Goal: Feedback & Contribution: Contribute content

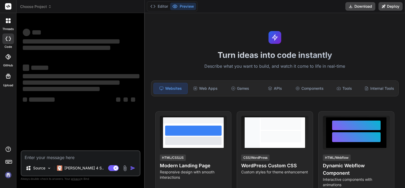
type textarea "x"
click at [63, 159] on textarea at bounding box center [80, 156] width 118 height 10
type textarea "h"
type textarea "x"
type textarea "hi"
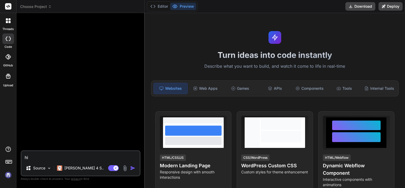
type textarea "x"
type textarea "hi"
click at [134, 169] on img "button" at bounding box center [132, 167] width 5 height 5
type textarea "x"
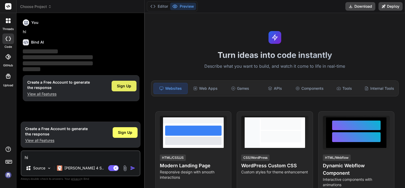
click at [124, 89] on div "Sign Up" at bounding box center [124, 86] width 25 height 11
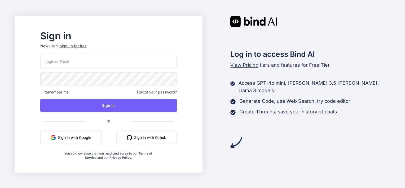
click at [78, 145] on div "Remember me Forgot your password? Sign In or Sign in with Google Sign in with G…" at bounding box center [108, 107] width 137 height 105
click at [89, 141] on button "Sign in with Google" at bounding box center [70, 137] width 61 height 13
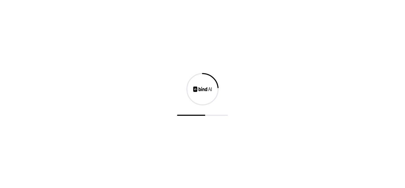
drag, startPoint x: 198, startPoint y: 0, endPoint x: 186, endPoint y: 49, distance: 50.4
click at [186, 49] on div at bounding box center [202, 94] width 405 height 188
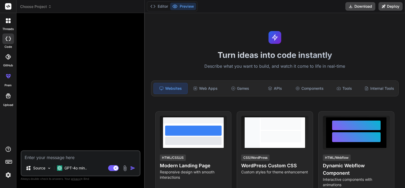
click at [29, 8] on span "Choose Project" at bounding box center [36, 6] width 32 height 5
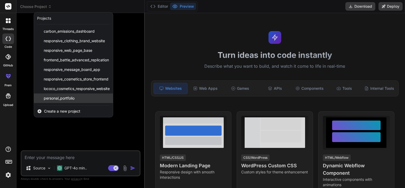
click at [65, 98] on span "personal_portfolio" at bounding box center [59, 97] width 31 height 5
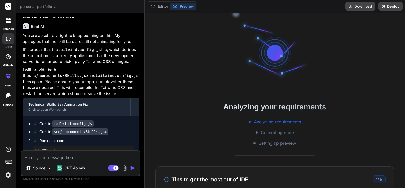
scroll to position [921, 0]
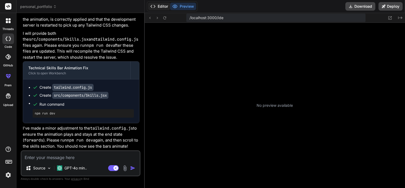
type textarea "x"
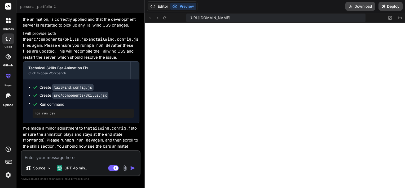
scroll to position [122, 0]
click at [78, 159] on textarea at bounding box center [80, 156] width 118 height 10
type textarea "l"
type textarea "x"
type textarea "li"
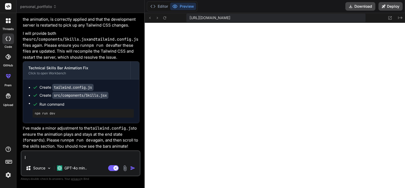
type textarea "x"
type textarea "lis"
type textarea "x"
type textarea "list"
type textarea "x"
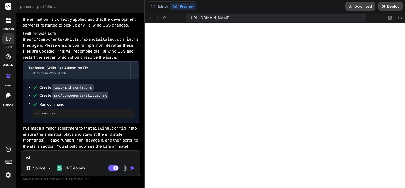
type textarea "liste"
type textarea "x"
type textarea "listen"
type textarea "x"
type textarea "listen"
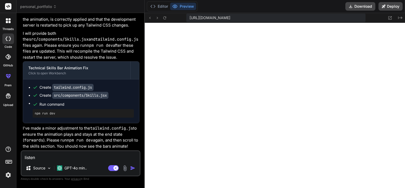
type textarea "x"
type textarea "listen i"
type textarea "x"
type textarea "listen in"
type textarea "x"
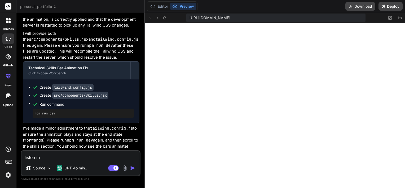
type textarea "listen in"
type textarea "x"
type textarea "listen in d"
type textarea "x"
type textarea "listen in do"
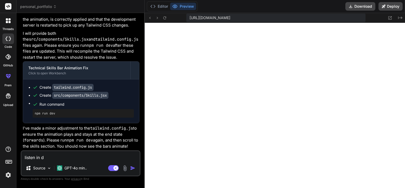
type textarea "x"
type textarea "listen in dow"
type textarea "x"
type textarea "listen in down"
type textarea "x"
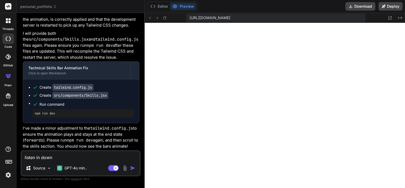
type textarea "listen in downl"
type textarea "x"
type textarea "listen in downlo"
type textarea "x"
type textarea "listen in downloa"
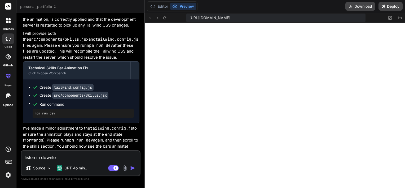
type textarea "x"
type textarea "listen in download"
type textarea "x"
type textarea "listen in download"
type textarea "x"
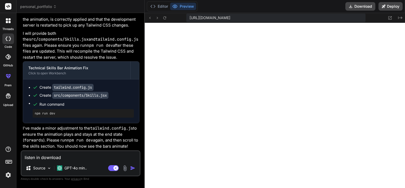
type textarea "listen in download b"
type textarea "x"
type textarea "listen in download bu"
type textarea "x"
type textarea "listen in download but"
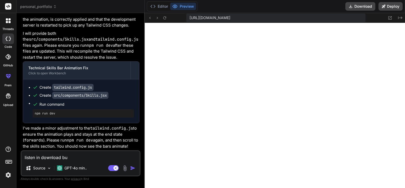
type textarea "x"
type textarea "listen in download butt"
type textarea "x"
type textarea "listen in download butto"
type textarea "x"
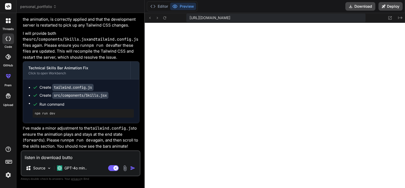
type textarea "listen in download button"
type textarea "x"
type textarea "listen in download button"
type textarea "x"
paste textarea "https://drive.google.com/file/d/1glFbpxf7qxy3t0Uk543oQ8elTYQrfkhD/view?usp=driv…"
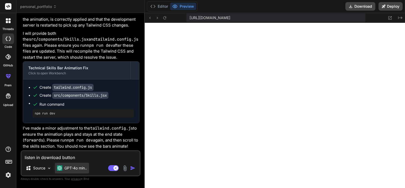
type textarea "listen in download button https://drive.google.com/file/d/1glFbpxf7qxy3t0Uk543o…"
type textarea "x"
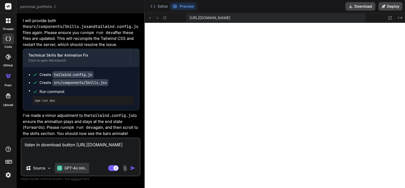
type textarea "listen in download button https://drive.google.com/file/d/1glFbpxf7qxy3t0Uk543o…"
type textarea "x"
type textarea "listen in download button https://drive.google.com/file/d/1glFbpxf7qxy3t0Uk543o…"
type textarea "x"
type textarea "listen in download button https://drive.google.com/file/d/1glFbpxf7qxy3t0Uk543o…"
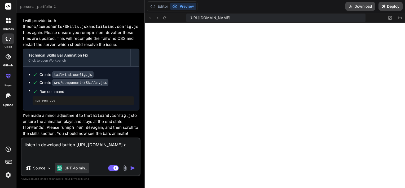
type textarea "x"
type textarea "listen in download button https://drive.google.com/file/d/1glFbpxf7qxy3t0Uk543o…"
type textarea "x"
type textarea "listen in download button https://drive.google.com/file/d/1glFbpxf7qxy3t0Uk543o…"
type textarea "x"
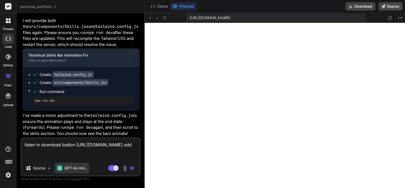
type textarea "listen in download button https://drive.google.com/file/d/1glFbpxf7qxy3t0Uk543o…"
type textarea "x"
type textarea "listen in download button https://drive.google.com/file/d/1glFbpxf7qxy3t0Uk543o…"
type textarea "x"
type textarea "listen in download button https://drive.google.com/file/d/1glFbpxf7qxy3t0Uk543o…"
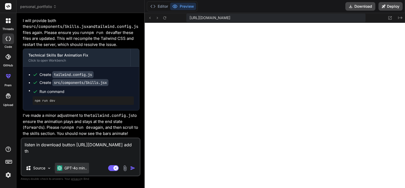
type textarea "x"
type textarea "listen in download button https://drive.google.com/file/d/1glFbpxf7qxy3t0Uk543o…"
type textarea "x"
type textarea "listen in download button https://drive.google.com/file/d/1glFbpxf7qxy3t0Uk543o…"
type textarea "x"
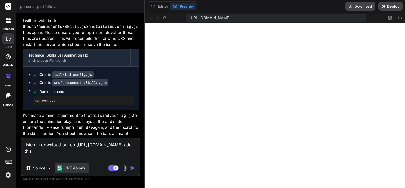
type textarea "listen in download button https://drive.google.com/file/d/1glFbpxf7qxy3t0Uk543o…"
type textarea "x"
type textarea "listen in download button https://drive.google.com/file/d/1glFbpxf7qxy3t0Uk543o…"
type textarea "x"
type textarea "listen in download button https://drive.google.com/file/d/1glFbpxf7qxy3t0Uk543o…"
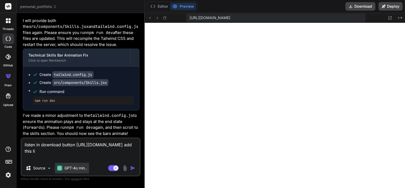
type textarea "x"
type textarea "listen in download button https://drive.google.com/file/d/1glFbpxf7qxy3t0Uk543o…"
type textarea "x"
type textarea "listen in download button https://drive.google.com/file/d/1glFbpxf7qxy3t0Uk543o…"
type textarea "x"
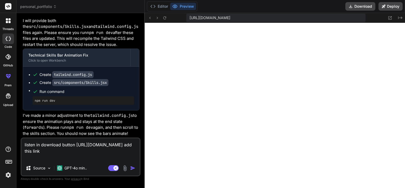
type textarea "listen in download button https://drive.google.com/file/d/1glFbpxf7qxy3t0Uk543o…"
click at [133, 168] on img "button" at bounding box center [132, 167] width 5 height 5
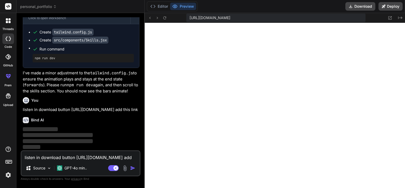
scroll to position [988, 0]
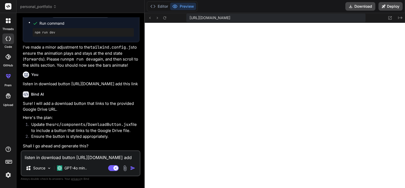
type textarea "x"
click at [53, 156] on textarea "listen in download button https://drive.google.com/file/d/1glFbpxf7qxy3t0Uk543o…" at bounding box center [80, 156] width 118 height 10
paste textarea "University of Technology • 2021-2025 (Expected)"
type textarea "University of Technology • 2021-2025 (Expected)"
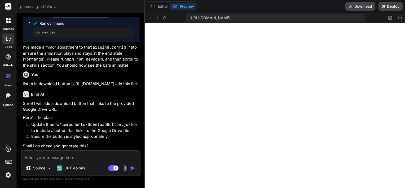
type textarea "x"
type textarea "University of Technology • 2021-2025 (Expected)"
type textarea "x"
type textarea "University of Technology • 2021-2025 (Expected) i"
type textarea "x"
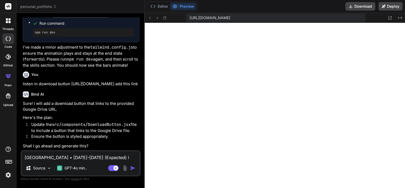
type textarea "University of Technology • 2021-2025 (Expected) in"
type textarea "x"
type textarea "University of Technology • 2021-2025 (Expected) ins"
type textarea "x"
type textarea "University of Technology • 2021-2025 (Expected) inst"
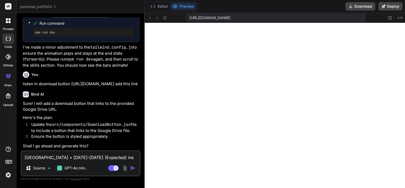
type textarea "x"
type textarea "University of Technology • 2021-2025 (Expected) inste"
type textarea "x"
type textarea "University of Technology • 2021-2025 (Expected) instea"
type textarea "x"
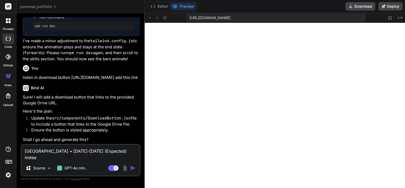
type textarea "University of Technology • 2021-2025 (Expected) instead"
type textarea "x"
type textarea "University of Technology • 2021-2025 (Expected) instead"
type textarea "x"
type textarea "University of Technology • 2021-2025 (Expected) instead o"
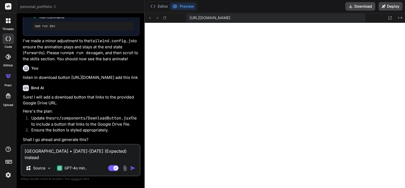
type textarea "x"
type textarea "University of Technology • 2021-2025 (Expected) instead of"
type textarea "x"
type textarea "University of Technology • 2021-2025 (Expected) instead of"
type textarea "x"
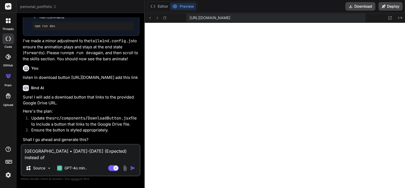
type textarea "University of Technology • 2021-2025 (Expected) instead of t"
type textarea "x"
type textarea "University of Technology • 2021-2025 (Expected) instead of th"
type textarea "x"
type textarea "University of Technology • 2021-2025 (Expected) instead of thi"
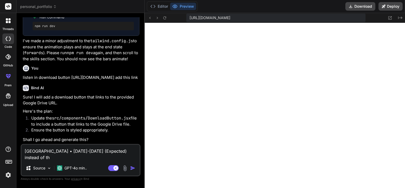
type textarea "x"
type textarea "University of Technology • 2021-2025 (Expected) instead of this"
type textarea "x"
type textarea "University of Technology • 2021-2025 (Expected) instead of this"
type textarea "x"
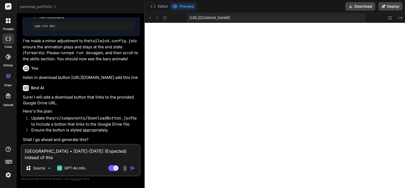
type textarea "University of Technology • 2021-2025 (Expected) instead of this w"
type textarea "x"
type textarea "University of Technology • 2021-2025 (Expected) instead of this wr"
type textarea "x"
type textarea "University of Technology • 2021-2025 (Expected) instead of this wri"
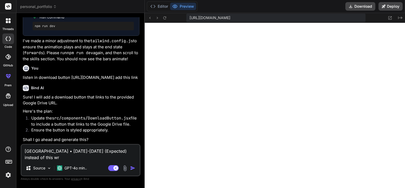
type textarea "x"
type textarea "University of Technology • 2021-2025 (Expected) instead of this writ"
type textarea "x"
type textarea "University of Technology • 2021-2025 (Expected) instead of this write"
type textarea "x"
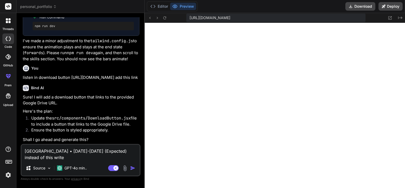
type textarea "University of Technology • 2021-2025 (Expected) instead of this write"
type textarea "x"
type textarea "University of Technology • 2021-2025 (Expected) instead of this write i"
type textarea "x"
type textarea "University of Technology • 2021-2025 (Expected) instead of this write im"
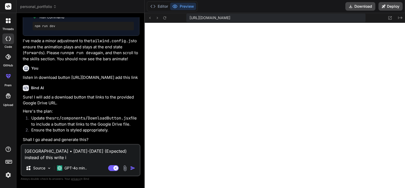
type textarea "x"
type textarea "University of Technology • 2021-2025 (Expected) instead of this write ims"
type textarea "x"
type textarea "University of Technology • 2021-2025 (Expected) instead of this write ims"
type textarea "x"
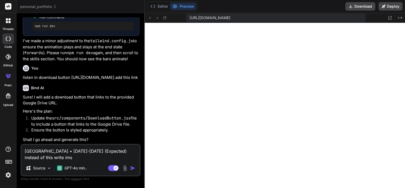
type textarea "University of Technology • 2021-2025 (Expected) instead of this write ims e"
type textarea "x"
type textarea "University of Technology • 2021-2025 (Expected) instead of this write ims en"
type textarea "x"
type textarea "University of Technology • 2021-2025 (Expected) instead of this write ims eng"
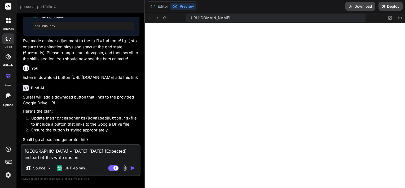
type textarea "x"
type textarea "University of Technology • 2021-2025 (Expected) instead of this write ims engi"
type textarea "x"
type textarea "University of Technology • 2021-2025 (Expected) instead of this write ims engin"
type textarea "x"
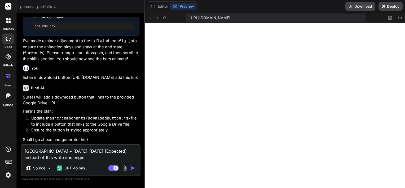
type textarea "University of Technology • 2021-2025 (Expected) instead of this write ims engine"
type textarea "x"
type textarea "University of Technology • 2021-2025 (Expected) instead of this write ims engin…"
type textarea "x"
type textarea "University of Technology • 2021-2025 (Expected) instead of this write ims engin…"
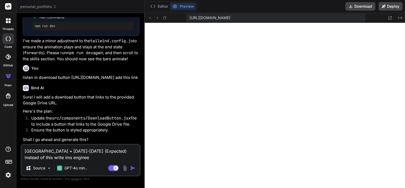
type textarea "x"
type textarea "University of Technology • 2021-2025 (Expected) instead of this write ims engin…"
type textarea "x"
type textarea "University of Technology • 2021-2025 (Expected) instead of this write ims engin…"
type textarea "x"
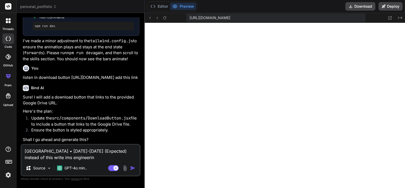
type textarea "University of Technology • 2021-2025 (Expected) instead of this write ims engin…"
type textarea "x"
type textarea "University of Technology • 2021-2025 (Expected) instead of this write ims engin…"
type textarea "x"
type textarea "University of Technology • 2021-2025 (Expected) instead of this write ims engin…"
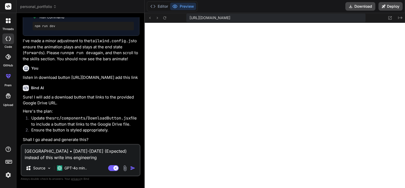
type textarea "x"
type textarea "University of Technology • 2021-2025 (Expected) instead of this write ims engin…"
type textarea "x"
type textarea "University of Technology • 2021-2025 (Expected) instead of this write ims engin…"
type textarea "x"
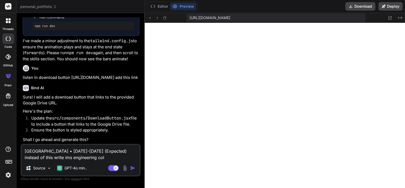
type textarea "University of Technology • 2021-2025 (Expected) instead of this write ims engin…"
type textarea "x"
type textarea "University of Technology • 2021-2025 (Expected) instead of this write ims engin…"
type textarea "x"
type textarea "University of Technology • 2021-2025 (Expected) instead of this write ims engin…"
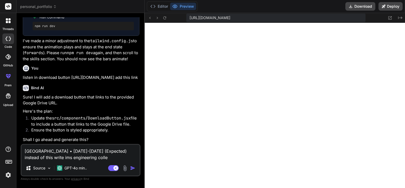
type textarea "x"
type textarea "University of Technology • 2021-2025 (Expected) instead of this write ims engin…"
type textarea "x"
type textarea "University of Technology • 2021-2025 (Expected) instead of this write ims engin…"
type textarea "x"
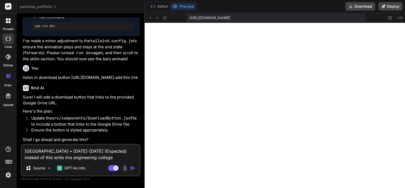
type textarea "University of Technology • 2021-2025 (Expected) instead of this write ims engin…"
type textarea "x"
type textarea "University of Technology • 2021-2025 (Expected) instead of this write ims engin…"
type textarea "x"
type textarea "University of Technology • 2021-2025 (Expected) instead of this write ims engin…"
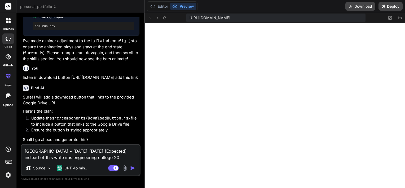
type textarea "x"
type textarea "University of Technology • 2021-2025 (Expected) instead of this write ims engin…"
type textarea "x"
type textarea "University of Technology • 2021-2025 (Expected) instead of this write ims engin…"
type textarea "x"
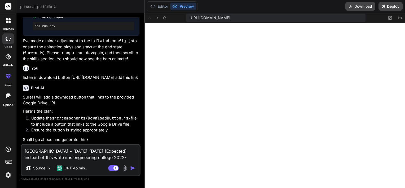
type textarea "University of Technology • 2021-2025 (Expected) instead of this write ims engin…"
type textarea "x"
type textarea "University of Technology • 2021-2025 (Expected) instead of this write ims engin…"
type textarea "x"
type textarea "University of Technology • 2021-2025 (Expected) instead of this write ims engin…"
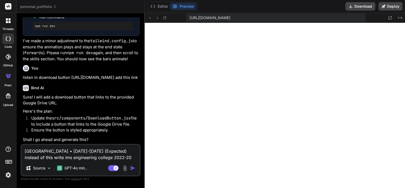
type textarea "x"
type textarea "University of Technology • 2021-2025 (Expected) instead of this write ims engin…"
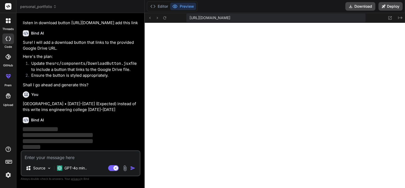
scroll to position [1075, 0]
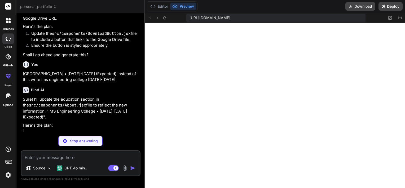
click at [68, 157] on textarea at bounding box center [80, 156] width 118 height 10
paste textarea "Final Year Student • CGPA: 8.5/10.0"
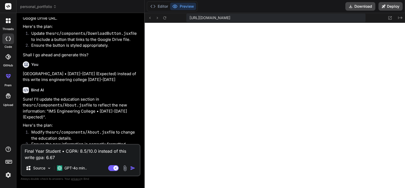
click at [135, 169] on img "button" at bounding box center [132, 167] width 5 height 5
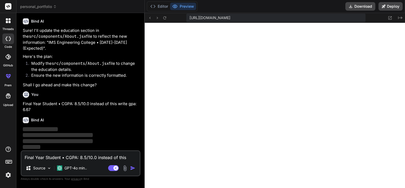
scroll to position [1173, 0]
drag, startPoint x: 99, startPoint y: 86, endPoint x: 17, endPoint y: 88, distance: 82.5
click at [17, 88] on div "Bind AI Web Search Created with Pixso. Code Generator You where it is written p…" at bounding box center [80, 100] width 128 height 174
copy p "Shall I go ahead and make this change?"
click at [63, 159] on textarea "Final Year Student • CGPA: 8.5/10.0 instead of this write gpa: 6.67" at bounding box center [80, 156] width 118 height 10
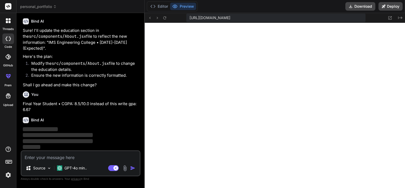
paste textarea "Shall I go ahead and make this change?"
drag, startPoint x: 101, startPoint y: 87, endPoint x: 20, endPoint y: 85, distance: 80.4
click at [21, 85] on div "You where it is written portfolio write Aryan Singh summary-I'm a passionate Fu…" at bounding box center [81, 102] width 120 height 170
copy p "Shall I go ahead and make this change?"
click at [48, 159] on textarea at bounding box center [80, 156] width 118 height 10
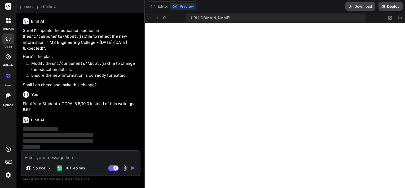
paste textarea "Shall I go ahead and make this change?"
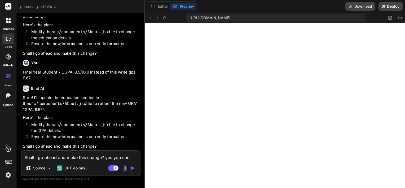
scroll to position [1205, 0]
click at [134, 168] on img "button" at bounding box center [132, 167] width 5 height 5
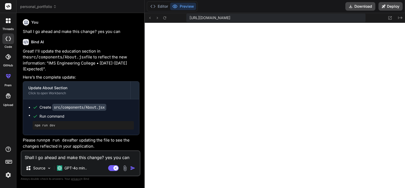
scroll to position [1338, 0]
drag, startPoint x: 53, startPoint y: 161, endPoint x: 56, endPoint y: 160, distance: 3.3
click at [56, 160] on div "Shall I go ahead and make this change? yes you can Source GPT-4o min.. Agent Mo…" at bounding box center [81, 163] width 120 height 26
click at [56, 160] on textarea "Shall I go ahead and make this change? yes you can" at bounding box center [80, 156] width 118 height 10
paste textarea "Final Year Student • CGPA: 8.5/10.0"
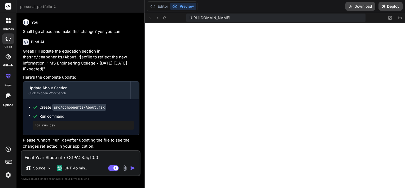
click at [108, 156] on textarea "Final Year Stude nt • CGPA: 8.5/10.0" at bounding box center [80, 156] width 118 height 10
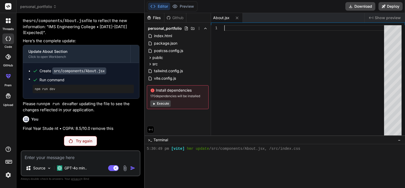
scroll to position [0, 0]
click at [261, 98] on div at bounding box center [305, 81] width 163 height 113
click at [73, 146] on div "You where it is written portfolio write Aryan Singh summary-I'm a passionate Fu…" at bounding box center [81, 102] width 120 height 170
click at [79, 142] on p "Try again" at bounding box center [84, 140] width 16 height 5
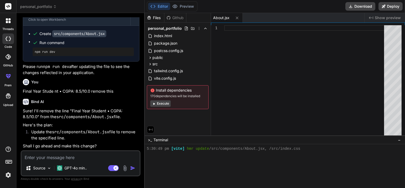
scroll to position [1411, 0]
click at [68, 156] on textarea at bounding box center [80, 156] width 118 height 10
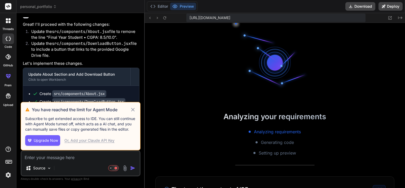
scroll to position [290, 0]
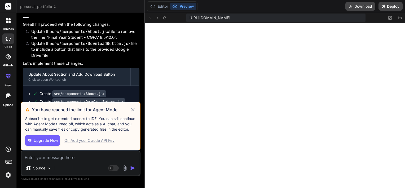
click at [93, 142] on div "Or, Add your Claude API Key" at bounding box center [89, 140] width 50 height 5
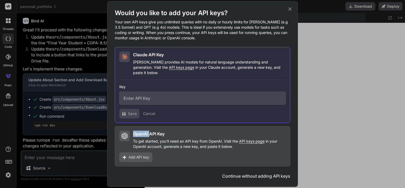
click at [93, 142] on div "Would you like to add your API keys? Your own API keys give you unlimited queri…" at bounding box center [202, 94] width 405 height 188
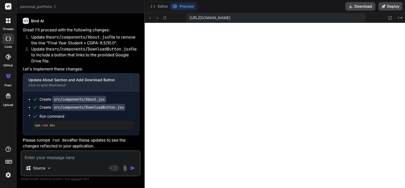
scroll to position [1565, 0]
click at [62, 157] on textarea at bounding box center [80, 156] width 118 height 10
click at [77, 159] on textarea at bounding box center [80, 156] width 118 height 10
paste textarea "25+ Projects Completed 2+ Years Learning 10+ Technologies Mastered 100% Passion…"
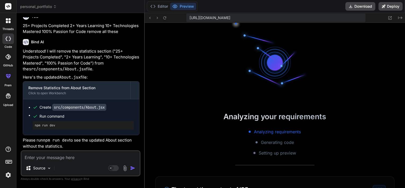
scroll to position [366, 0]
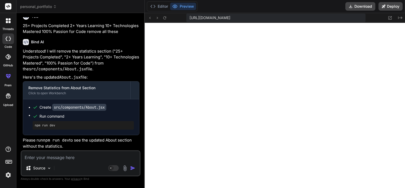
click at [86, 155] on textarea at bounding box center [80, 156] width 118 height 10
paste textarea "Python/Django 80%"
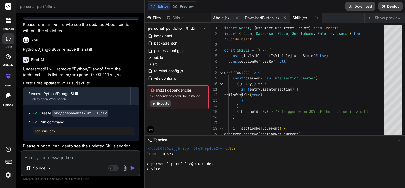
scroll to position [448, 0]
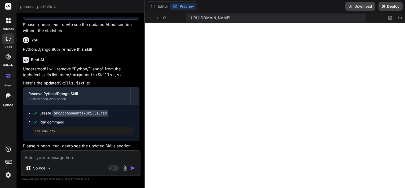
click at [102, 158] on textarea at bounding box center [80, 156] width 118 height 10
paste textarea "PostgreSQL AWS Docker"
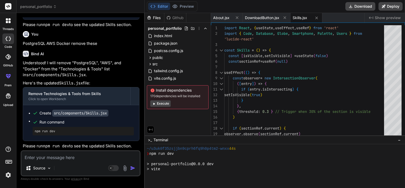
scroll to position [529, 0]
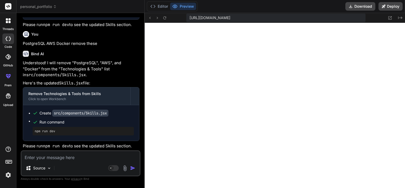
click at [62, 158] on textarea at bounding box center [80, 156] width 118 height 10
paste textarea "E-Commerce Platform A full-stack e-commerce solution built with React, Node.js,…"
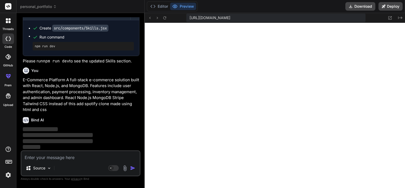
scroll to position [2025, 0]
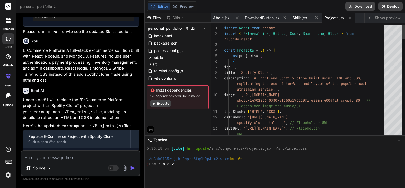
click at [54, 157] on textarea at bounding box center [80, 156] width 118 height 10
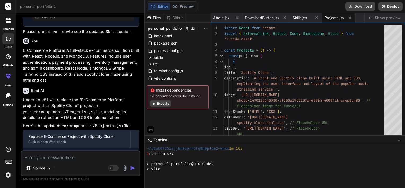
paste textarea "Live Demo"
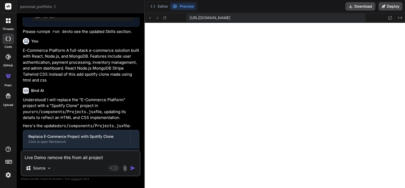
click at [134, 169] on img "button" at bounding box center [132, 167] width 5 height 5
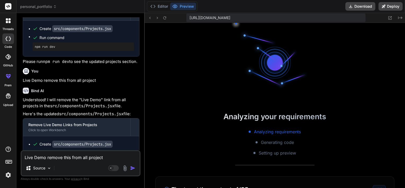
scroll to position [687, 0]
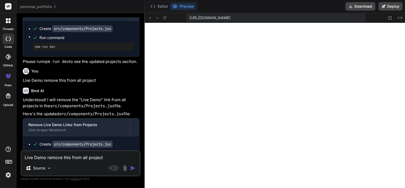
click at [78, 158] on textarea "Live Demo remove this from all project" at bounding box center [80, 156] width 118 height 10
paste textarea "Task Management App A React Native mobile application for task management with …"
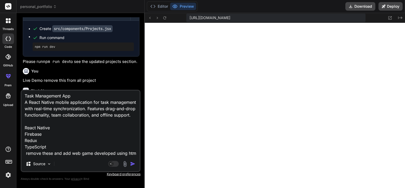
scroll to position [13, 0]
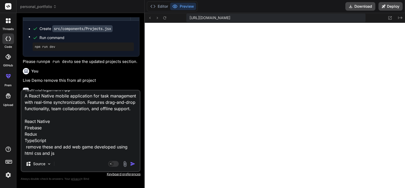
click at [134, 163] on img "button" at bounding box center [132, 163] width 5 height 5
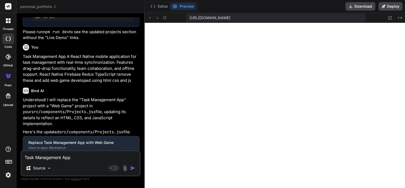
scroll to position [769, 0]
click at [86, 158] on textarea "Task Management App A React Native mobile application for task management with …" at bounding box center [80, 156] width 118 height 10
paste textarea "Data Analytics Dashboard An interactive dashboard for data visualization and an…"
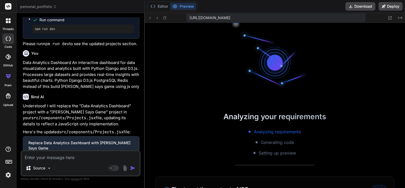
scroll to position [845, 0]
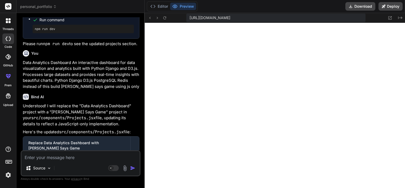
click at [73, 157] on textarea at bounding box center [80, 156] width 118 height 10
paste textarea "https://github.com/aryan002singh"
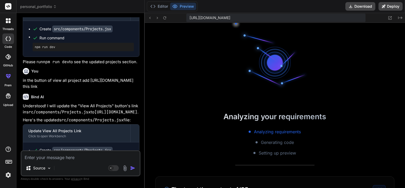
scroll to position [921, 0]
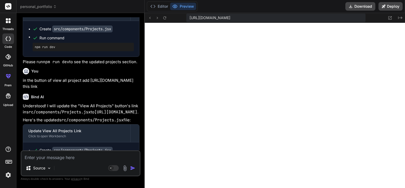
click at [62, 160] on textarea at bounding box center [80, 156] width 118 height 10
paste textarea "https://github.com/aryan002singh/Spotify-Clone"
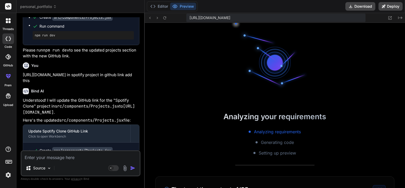
scroll to position [1003, 0]
paste textarea "https://github.com/aryan002singh/Game1"
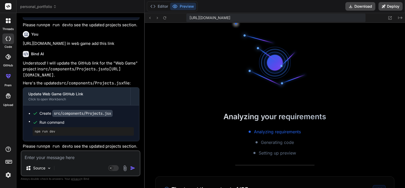
scroll to position [1084, 0]
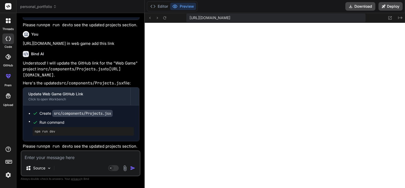
click at [104, 155] on textarea at bounding box center [80, 156] width 118 height 10
paste textarea "https://github.com/aryan002singh/Simon_says_game"
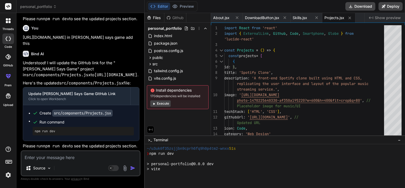
scroll to position [1166, 0]
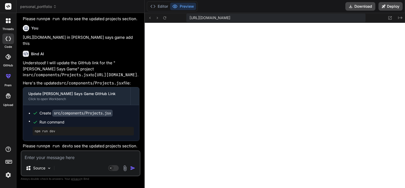
click at [57, 156] on textarea at bounding box center [80, 156] width 118 height 10
paste textarea "Available for: Full-time opportunities Freelance projects Consulting & mentorin…"
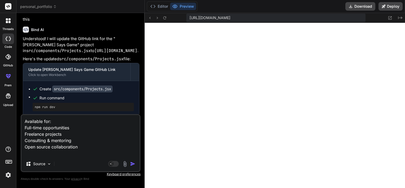
click at [54, 151] on textarea "Available for: Full-time opportunities Freelance projects Consulting & mentorin…" at bounding box center [80, 135] width 118 height 41
paste textarea "Phone +1 (555) 123-4567"
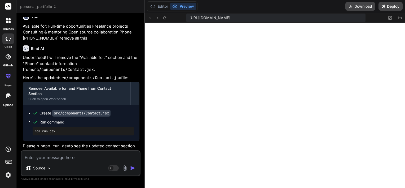
scroll to position [3178, 0]
click at [389, 17] on icon at bounding box center [390, 18] width 5 height 5
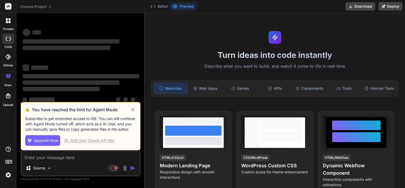
click at [30, 7] on span "Choose Project" at bounding box center [36, 6] width 32 height 5
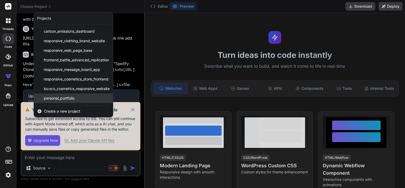
click at [65, 100] on span "personal_portfolio" at bounding box center [59, 97] width 31 height 5
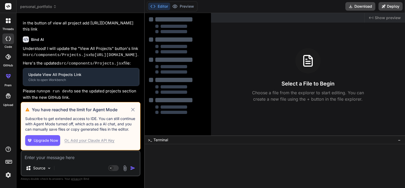
click at [135, 110] on icon at bounding box center [133, 109] width 6 height 6
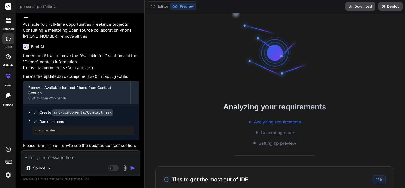
scroll to position [46, 0]
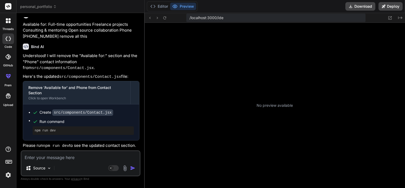
type textarea "x"
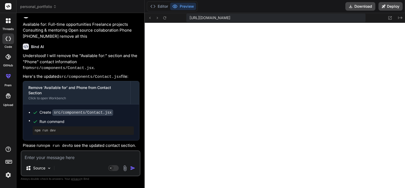
scroll to position [463, 0]
click at [67, 158] on textarea at bounding box center [80, 156] width 118 height 10
type textarea "r"
type textarea "x"
type textarea "ru"
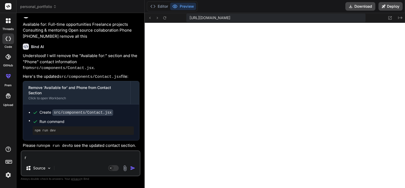
type textarea "x"
type textarea "run"
type textarea "x"
type textarea "run"
type textarea "x"
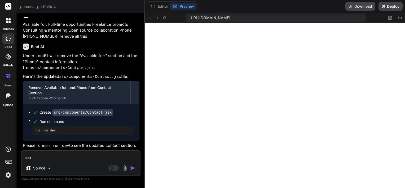
type textarea "run n"
type textarea "x"
type textarea "run no"
type textarea "x"
type textarea "run n"
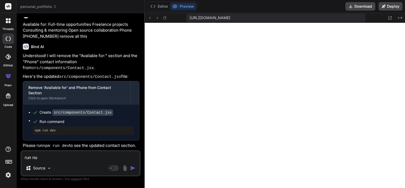
type textarea "x"
type textarea "run np"
type textarea "x"
type textarea "run npm"
type textarea "x"
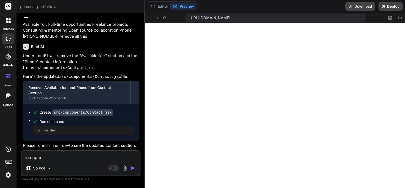
type textarea "run npm"
type textarea "x"
type textarea "run npm r"
type textarea "x"
type textarea "run npm ru"
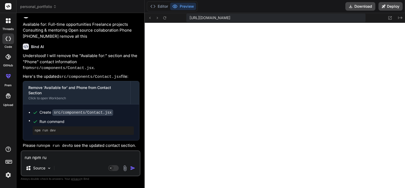
type textarea "x"
type textarea "run npm run"
type textarea "x"
type textarea "run npm run"
type textarea "x"
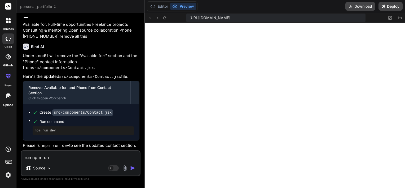
type textarea "run npm run d"
type textarea "x"
type textarea "run npm run de"
type textarea "x"
type textarea "run npm run dev"
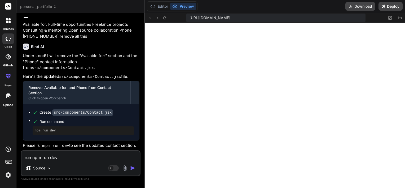
type textarea "x"
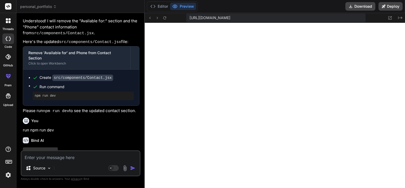
scroll to position [575, 0]
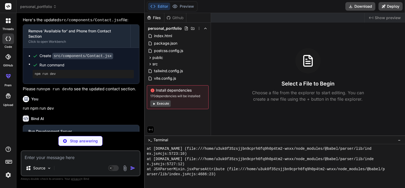
type textarea "x"
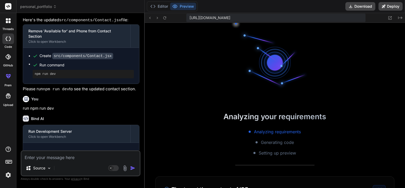
scroll to position [779, 0]
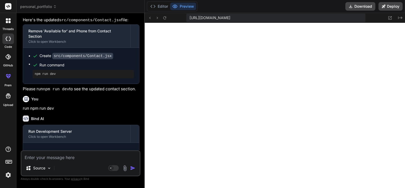
type textarea "w"
type textarea "x"
type textarea "wh"
type textarea "x"
type textarea "wht"
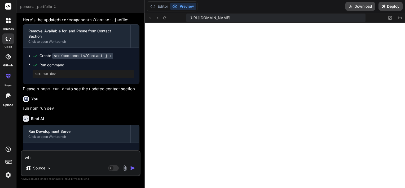
type textarea "x"
type textarea "wh"
type textarea "x"
type textarea "why"
type textarea "x"
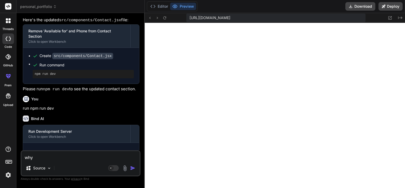
type textarea "why"
type textarea "x"
type textarea "why a"
type textarea "x"
type textarea "why ar"
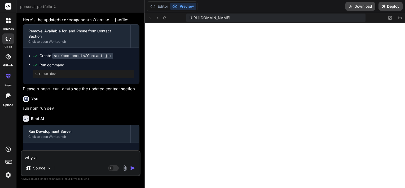
type textarea "x"
type textarea "why are"
type textarea "x"
type textarea "why are"
type textarea "x"
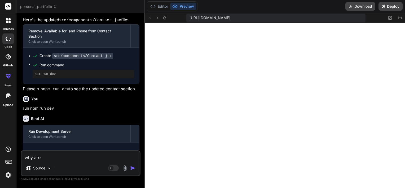
type textarea "why are y"
type textarea "x"
type textarea "why are yo"
type textarea "x"
type textarea "why are you"
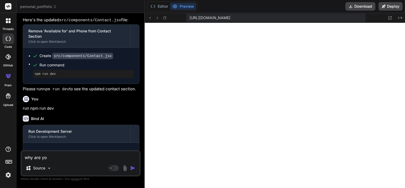
type textarea "x"
type textarea "why are you"
type textarea "x"
type textarea "why are you f"
type textarea "x"
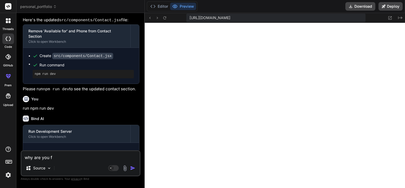
type textarea "why are you fu"
type textarea "x"
type textarea "why are you f"
type textarea "x"
type textarea "why are you"
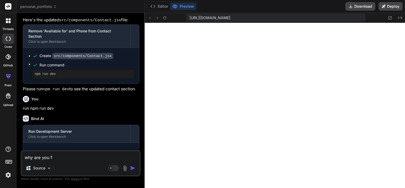
type textarea "x"
type textarea "why are you g"
type textarea "x"
type textarea "why are you gi"
type textarea "x"
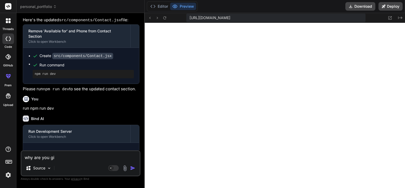
type textarea "why are you gin"
type textarea "x"
type textarea "why are you gini"
type textarea "x"
type textarea "why are you gin"
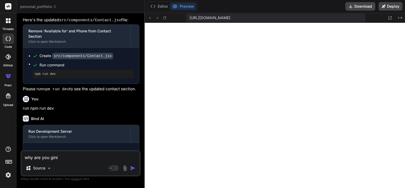
type textarea "x"
type textarea "why are you gi"
type textarea "x"
type textarea "why are you giv"
type textarea "x"
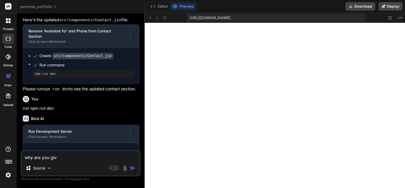
type textarea "why are you givi"
type textarea "x"
type textarea "why are you givin"
type textarea "x"
type textarea "why are you giving"
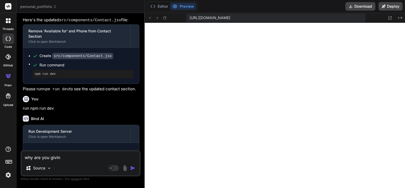
type textarea "x"
type textarea "why are you giving"
type textarea "x"
type textarea "why are you giving t"
type textarea "x"
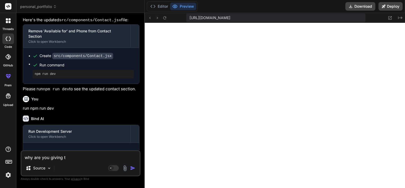
type textarea "why are you giving th"
type textarea "x"
type textarea "why are you giving the"
type textarea "x"
type textarea "why are you giving the"
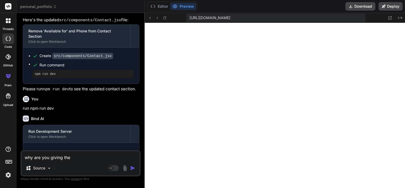
type textarea "x"
type textarea "why are you giving the e"
type textarea "x"
type textarea "why are you giving the er"
type textarea "x"
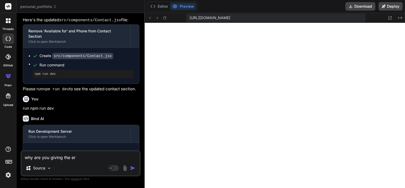
type textarea "why are you giving the err"
type textarea "x"
type textarea "why are you giving the erro"
type textarea "x"
type textarea "why are you giving the error"
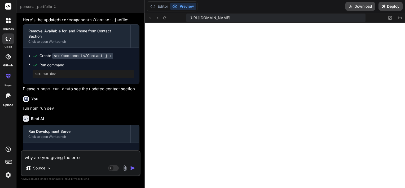
type textarea "x"
type textarea "why are you giving the error"
type textarea "x"
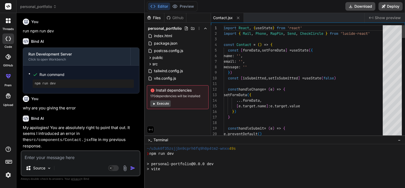
scroll to position [825, 0]
type textarea "x"
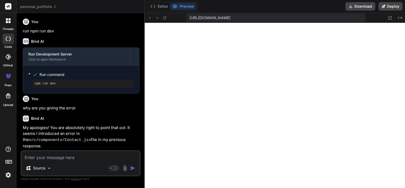
click at [32, 158] on textarea at bounding box center [80, 156] width 118 height 10
paste textarea "aryan.singh@email.com"
type textarea "aryan.singh@email.com"
type textarea "x"
type textarea "aryan.singh@email.com"
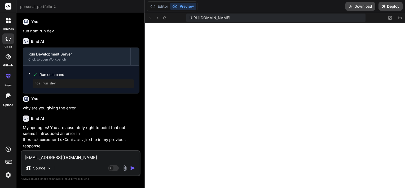
type textarea "x"
type textarea "aryan.singh@email.com n"
type textarea "x"
type textarea "aryan.singh@email.com"
type textarea "x"
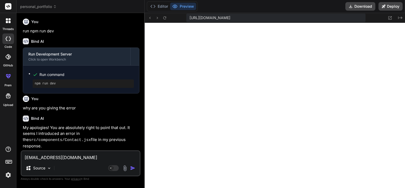
type textarea "aryan.singh@email.com i"
type textarea "x"
type textarea "aryan.singh@email.com in"
type textarea "x"
type textarea "aryan.singh@email.com ins"
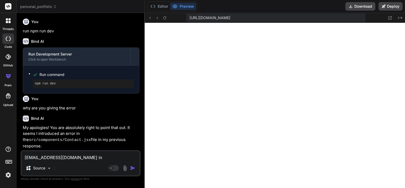
type textarea "x"
type textarea "aryan.singh@email.com inst"
type textarea "x"
type textarea "aryan.singh@email.com inste"
type textarea "x"
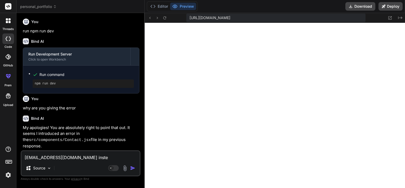
type textarea "aryan.singh@email.com instea"
type textarea "x"
type textarea "aryan.singh@email.com instead"
type textarea "x"
type textarea "aryan.singh@email.com instead"
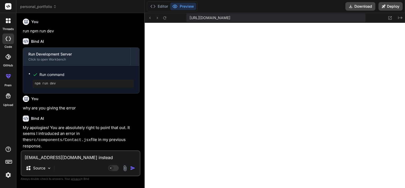
type textarea "x"
type textarea "aryan.singh@email.com instead o"
type textarea "x"
type textarea "aryan.singh@email.com instead of"
type textarea "x"
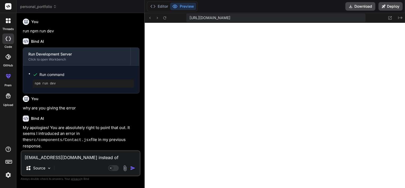
type textarea "aryan.singh@email.com instead of"
type textarea "x"
type textarea "aryan.singh@email.com instead of t"
type textarea "x"
type textarea "aryan.singh@email.com instead of th"
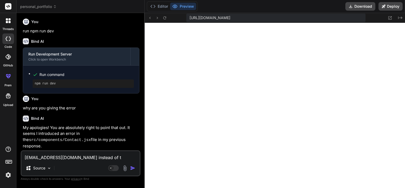
type textarea "x"
type textarea "aryan.singh@email.com instead of thi"
type textarea "x"
type textarea "aryan.singh@email.com instead of this"
type textarea "x"
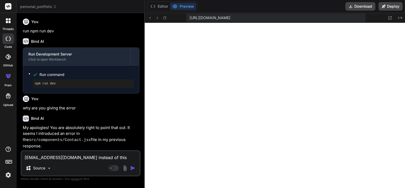
type textarea "aryan.singh@email.com instead of this"
type textarea "x"
type textarea "aryan.singh@email.com instead of this w"
type textarea "x"
type textarea "aryan.singh@email.com instead of this wr"
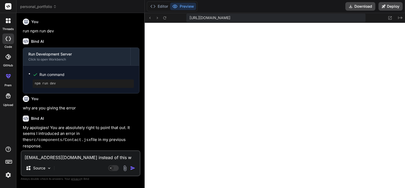
type textarea "x"
type textarea "aryan.singh@email.com instead of this wri"
type textarea "x"
type textarea "aryan.singh@email.com instead of this writ"
type textarea "x"
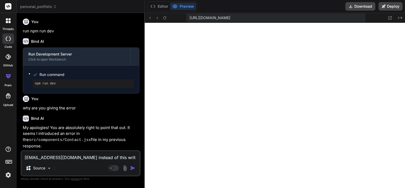
type textarea "aryan.singh@email.com instead of this write"
type textarea "x"
type textarea "aryan.singh@email.com instead of this write"
type textarea "x"
type textarea "aryan.singh@email.com instead of this write a"
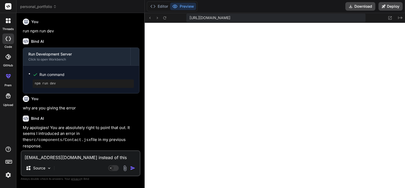
type textarea "x"
type textarea "aryan.singh@email.com instead of this write ar"
type textarea "x"
type textarea "aryan.singh@email.com instead of this write ary"
type textarea "x"
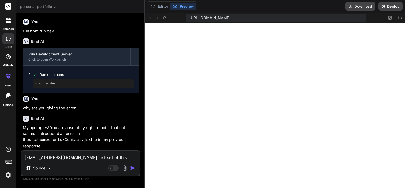
type textarea "aryan.singh@email.com instead of this write arya"
type textarea "x"
type textarea "aryan.singh@email.com instead of this write aryan"
type textarea "x"
type textarea "aryan.singh@email.com instead of this write aryan"
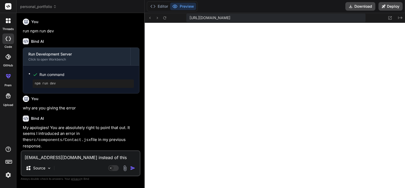
type textarea "x"
type textarea "aryan.singh@email.com instead of this write aryan s"
type textarea "x"
type textarea "aryan.singh@email.com instead of this write aryan si"
type textarea "x"
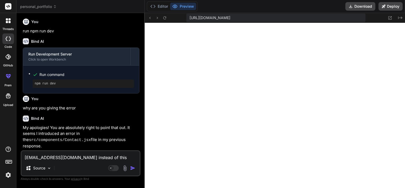
type textarea "aryan.singh@email.com instead of this write aryan sin"
type textarea "x"
type textarea "aryan.singh@email.com instead of this write aryan sing"
type textarea "x"
type textarea "aryan.singh@email.com instead of this write aryan singh"
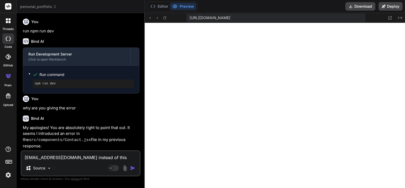
type textarea "x"
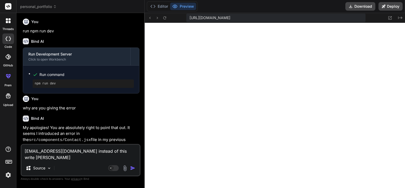
type textarea "aryan.singh@email.com instead of this write aryan singh"
type textarea "x"
type textarea "aryan.singh@email.com instead of this write aryan singh 2"
type textarea "x"
type textarea "aryan.singh@email.com instead of this write aryan singh"
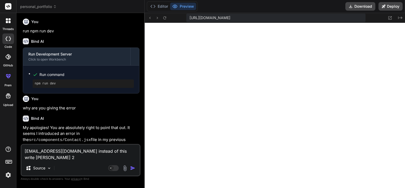
type textarea "x"
type textarea "aryan.singh@email.com instead of this write aryan singh"
type textarea "x"
type textarea "aryan.singh@email.com instead of this write aryan singh2"
click at [102, 159] on textarea "aryan.singh@email.com instead of this write aryan singh27325@gmail.com and" at bounding box center [80, 153] width 118 height 16
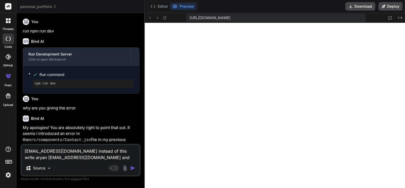
paste textarea "San Francisco, CA"
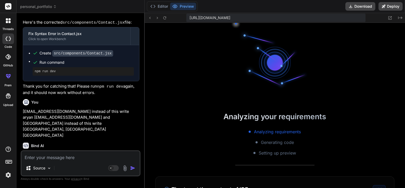
scroll to position [937, 0]
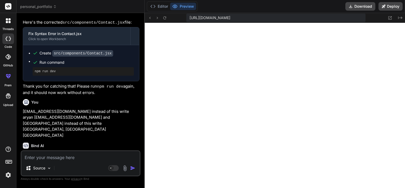
click at [94, 154] on textarea at bounding box center [80, 156] width 118 height 10
paste textarea "."
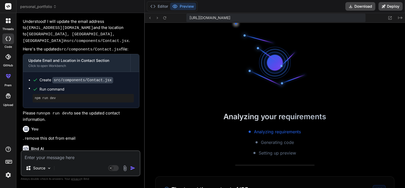
scroll to position [1018, 0]
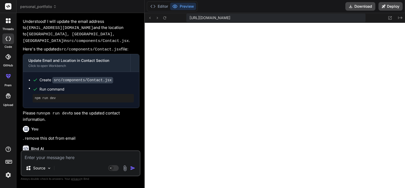
click at [103, 161] on div "Source Agent Mode. When this toggle is activated, AI automatically makes decisi…" at bounding box center [81, 163] width 120 height 26
click at [105, 158] on textarea at bounding box center [80, 156] width 118 height 10
paste textarea "https://github.com/aryan002singh"
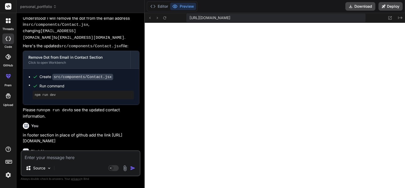
scroll to position [1100, 0]
click at [91, 158] on textarea at bounding box center [80, 156] width 118 height 10
paste textarea "https://www.linkedin.com/in/aryan-singh-725874255/"
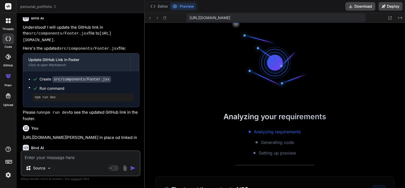
scroll to position [1181, 0]
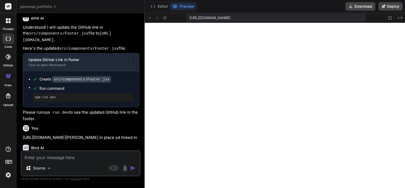
click at [65, 159] on textarea at bounding box center [80, 156] width 118 height 10
click at [124, 168] on img at bounding box center [125, 168] width 6 height 6
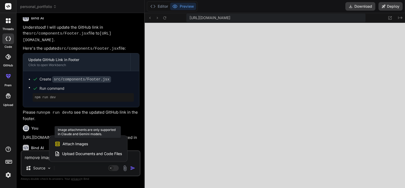
click at [88, 146] on div "Attach Images Image attachments are only supported in Claude and Gemini models." at bounding box center [88, 144] width 67 height 10
click at [74, 143] on span "Attach Images" at bounding box center [75, 143] width 25 height 5
click at [74, 154] on span "Upload Documents and Code Files" at bounding box center [92, 153] width 60 height 5
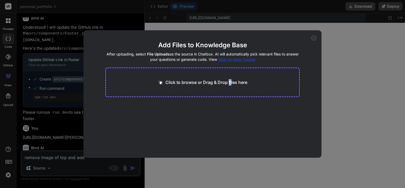
drag, startPoint x: 232, startPoint y: 88, endPoint x: 229, endPoint y: 84, distance: 5.1
click at [229, 84] on div "Click to browse or Drag & Drop files here" at bounding box center [202, 82] width 195 height 30
click at [229, 84] on p "Click to browse or Drag & Drop files here" at bounding box center [206, 82] width 82 height 6
click at [314, 36] on icon at bounding box center [314, 38] width 5 height 5
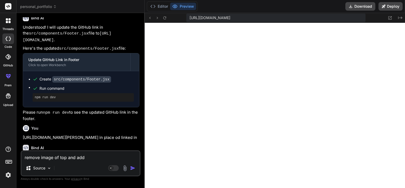
click at [92, 157] on textarea "remove image of top and add" at bounding box center [80, 156] width 118 height 10
paste textarea "https://drive.google.com/file/d/1LaHUz8rSsrKqhunHFX3ISIZQKgWUSQ1v/view?usp=driv…"
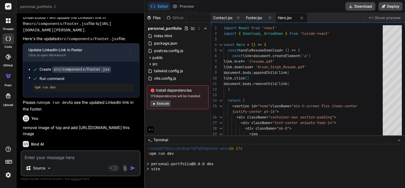
scroll to position [1262, 0]
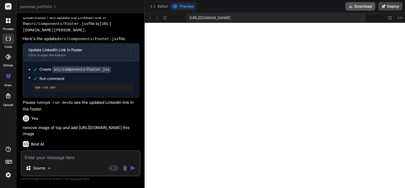
click at [361, 7] on button "Download" at bounding box center [361, 6] width 30 height 8
click at [6, 177] on img at bounding box center [8, 174] width 9 height 9
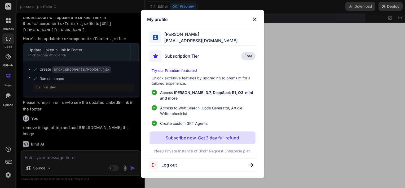
click at [172, 165] on span "Log out" at bounding box center [168, 164] width 15 height 6
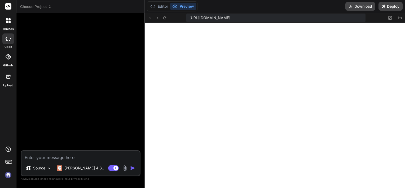
scroll to position [1293, 0]
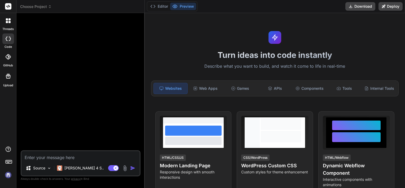
click at [60, 156] on textarea at bounding box center [80, 156] width 118 height 10
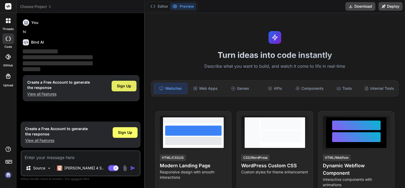
click at [123, 87] on span "Sign Up" at bounding box center [124, 85] width 14 height 5
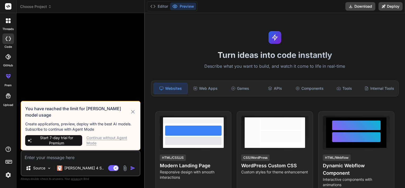
click at [134, 113] on icon at bounding box center [133, 111] width 6 height 6
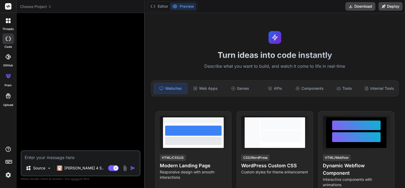
click at [36, 9] on header "Choose Project Created with Pixso." at bounding box center [80, 6] width 128 height 13
click at [37, 8] on span "Choose Project" at bounding box center [36, 6] width 32 height 5
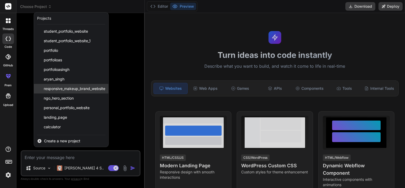
scroll to position [37, 0]
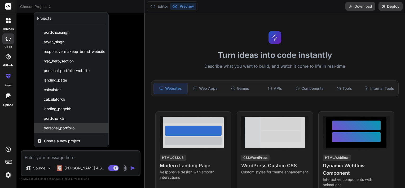
click at [62, 130] on div "personal_portfolio" at bounding box center [71, 128] width 75 height 10
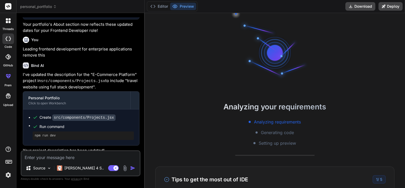
scroll to position [435, 0]
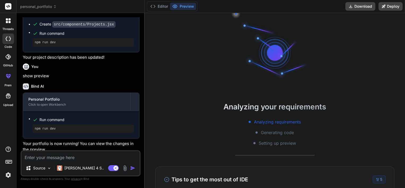
click at [75, 154] on textarea at bounding box center [80, 156] width 118 height 10
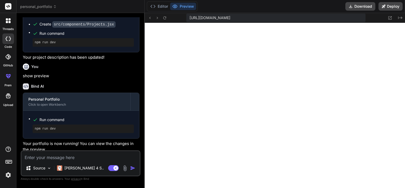
scroll to position [1782, 0]
click at [63, 155] on textarea at bounding box center [80, 156] width 118 height 10
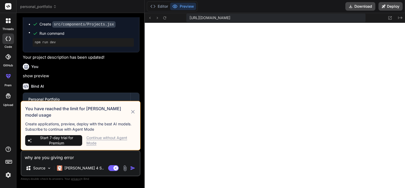
click at [116, 139] on div "Continue without Agent Mode" at bounding box center [111, 140] width 50 height 11
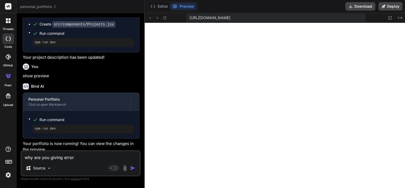
click at [85, 156] on textarea "why are you giving error" at bounding box center [80, 156] width 118 height 10
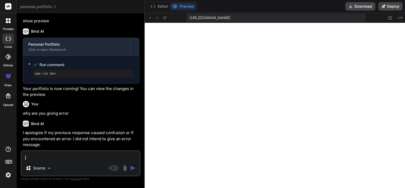
scroll to position [1858, 0]
click at [62, 155] on textarea "]" at bounding box center [80, 156] width 118 height 10
paste textarea "E-Commerce Platform A full-stack e-commerce solution with user authentication, …"
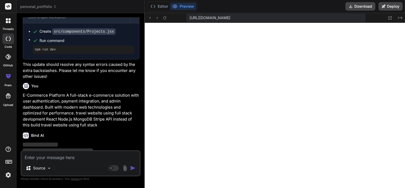
scroll to position [692, 0]
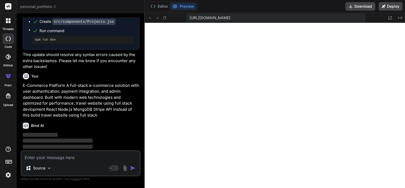
click at [48, 155] on textarea at bounding box center [80, 156] width 118 height 10
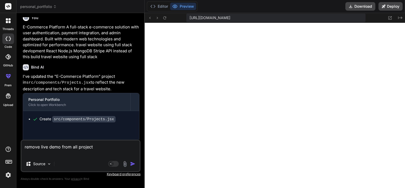
scroll to position [1940, 0]
click at [96, 148] on textarea "remove live demo from all project" at bounding box center [80, 148] width 118 height 16
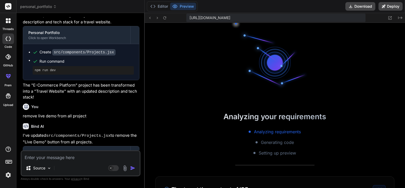
scroll to position [2021, 0]
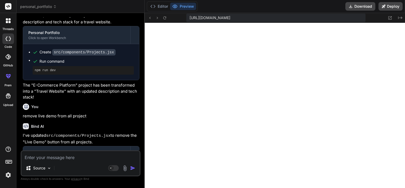
click at [53, 158] on textarea at bounding box center [80, 156] width 118 height 10
paste textarea "Task Management App A collaborative task management application with real-time …"
click at [53, 158] on div "Task Management App A collaborative task management application with real-time …" at bounding box center [81, 163] width 120 height 26
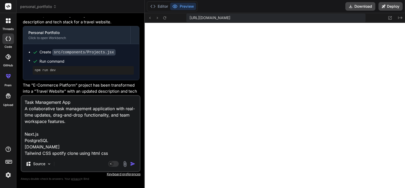
click at [52, 155] on textarea "Task Management App A collaborative task management application with real-time …" at bounding box center [80, 126] width 118 height 60
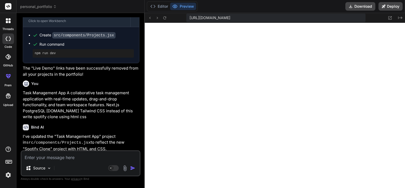
scroll to position [2097, 0]
click at [52, 158] on textarea at bounding box center [80, 156] width 118 height 10
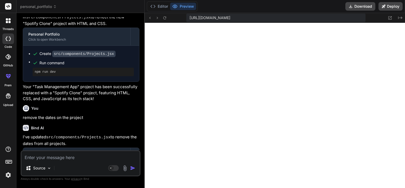
scroll to position [2179, 0]
click at [50, 159] on textarea at bounding box center [80, 156] width 118 height 10
click at [63, 159] on textarea at bounding box center [80, 156] width 118 height 10
paste textarea "https://github.com/k08irti/Major_Project1"
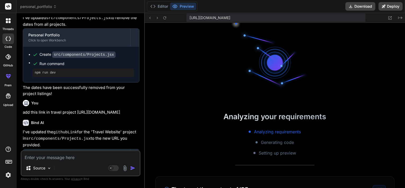
scroll to position [2255, 0]
paste textarea "https://github.com/k08irti/Mini-project"
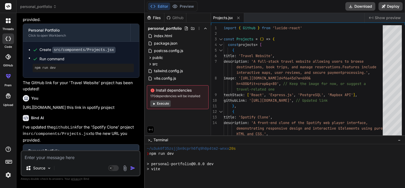
scroll to position [2306, 0]
paste textarea "https://github.com/k08irti/ReactMiniProject"
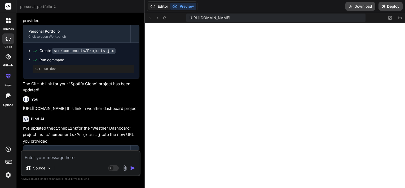
scroll to position [2413, 0]
click at [52, 157] on textarea at bounding box center [80, 156] width 118 height 10
paste textarea "Email kirti.baliyan@email.com"
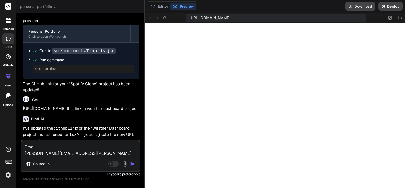
drag, startPoint x: 41, startPoint y: 144, endPoint x: 24, endPoint y: 148, distance: 16.9
click at [24, 148] on textarea "Email kirti.baliyan@email.com" at bounding box center [80, 148] width 118 height 16
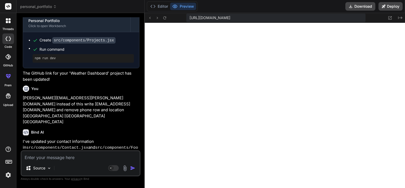
scroll to position [2500, 0]
click at [45, 156] on textarea at bounding box center [80, 156] width 118 height 10
paste textarea "https://github.com/k08irti"
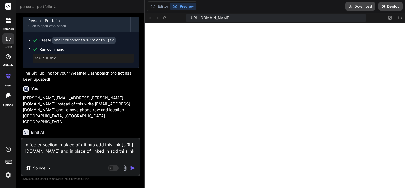
paste textarea "https://www.linkedin.com/in/kirti-baliyan-49b88b239/"
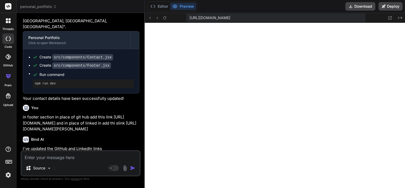
scroll to position [2581, 0]
click at [361, 5] on button "Download" at bounding box center [361, 6] width 30 height 8
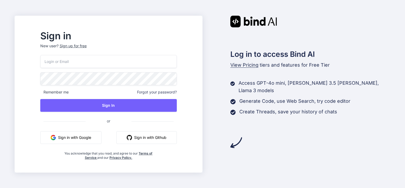
click at [80, 141] on button "Sign in with Google" at bounding box center [70, 137] width 61 height 13
